Goal: Information Seeking & Learning: Understand process/instructions

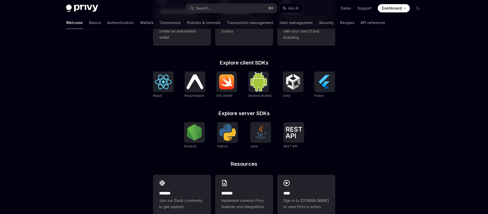
scroll to position [191, 0]
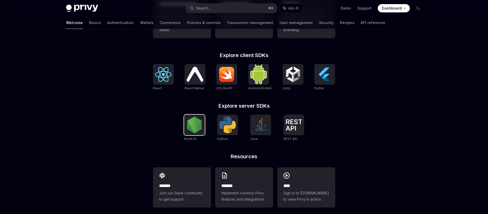
click at [189, 132] on img at bounding box center [194, 125] width 17 height 17
type textarea "*"
click at [190, 127] on img at bounding box center [194, 125] width 17 height 17
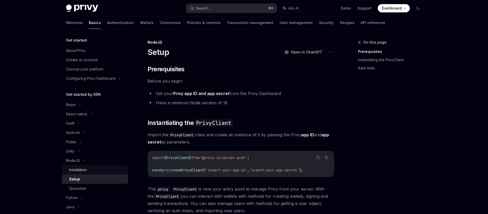
click at [81, 167] on div "Installation" at bounding box center [78, 170] width 18 height 6
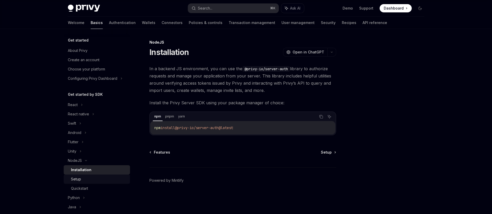
click at [79, 178] on div "Setup" at bounding box center [76, 179] width 10 height 6
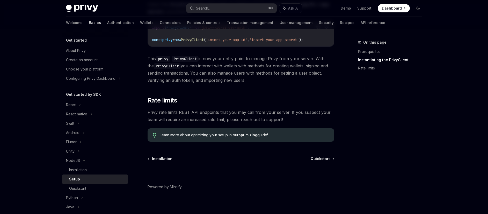
scroll to position [135, 0]
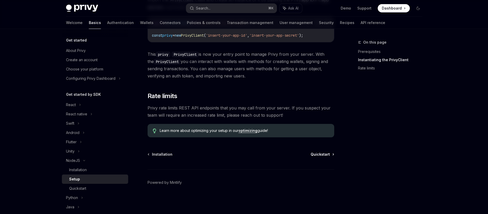
click at [318, 157] on span "Quickstart" at bounding box center [319, 154] width 19 height 5
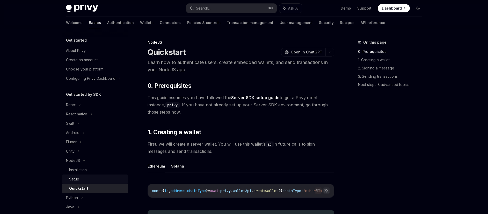
click at [70, 181] on div "Setup" at bounding box center [74, 179] width 10 height 6
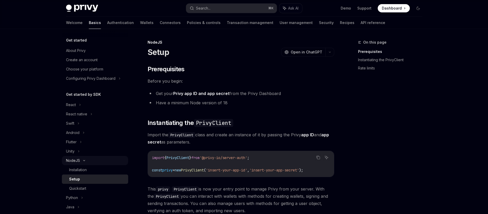
click at [74, 162] on div "NodeJS" at bounding box center [73, 161] width 14 height 6
click at [73, 163] on div "NodeJS" at bounding box center [73, 161] width 14 height 6
click at [74, 169] on div "Installation" at bounding box center [78, 170] width 18 height 6
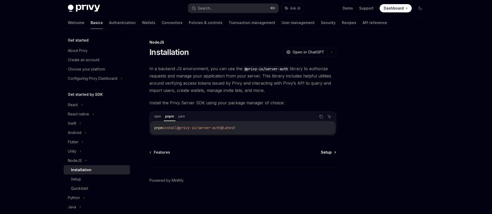
click at [326, 153] on span "Setup" at bounding box center [326, 152] width 11 height 5
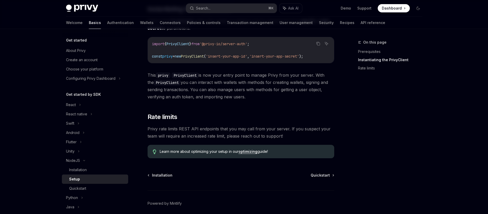
scroll to position [130, 0]
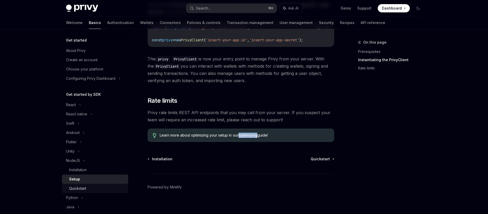
click at [76, 186] on div "Quickstart" at bounding box center [77, 189] width 17 height 6
type textarea "*"
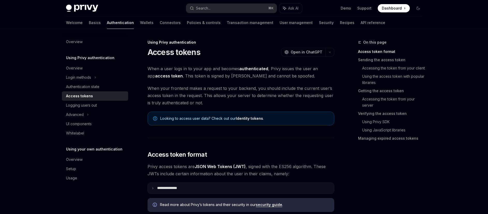
scroll to position [111, 0]
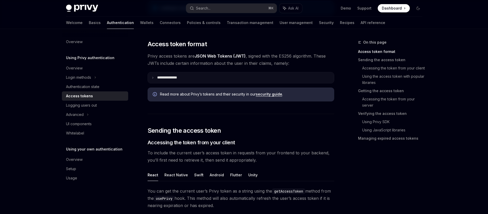
click at [152, 78] on icon at bounding box center [152, 78] width 3 height 3
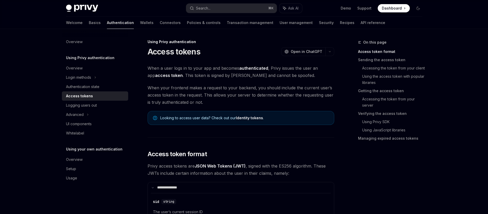
scroll to position [0, 0]
